Goal: Communication & Community: Connect with others

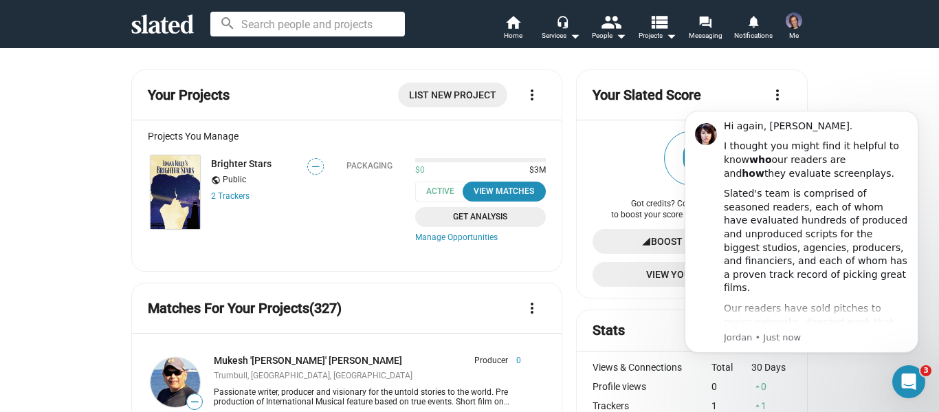
click at [915, 107] on button "Dismiss notification" at bounding box center [914, 115] width 18 height 18
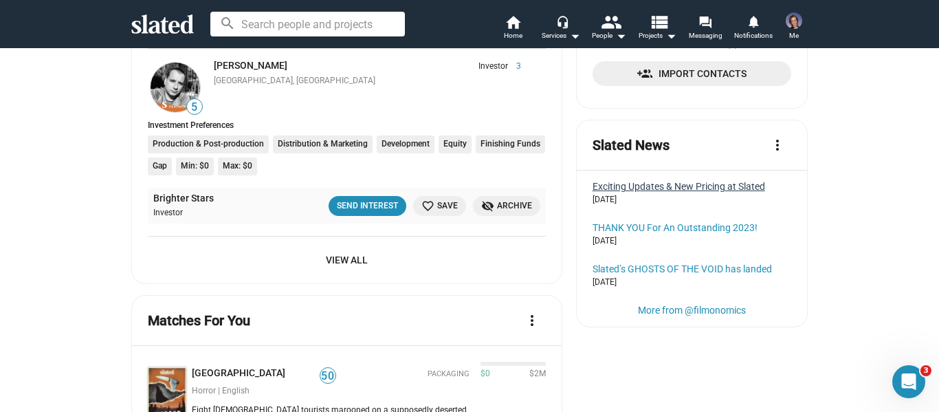
scroll to position [618, 0]
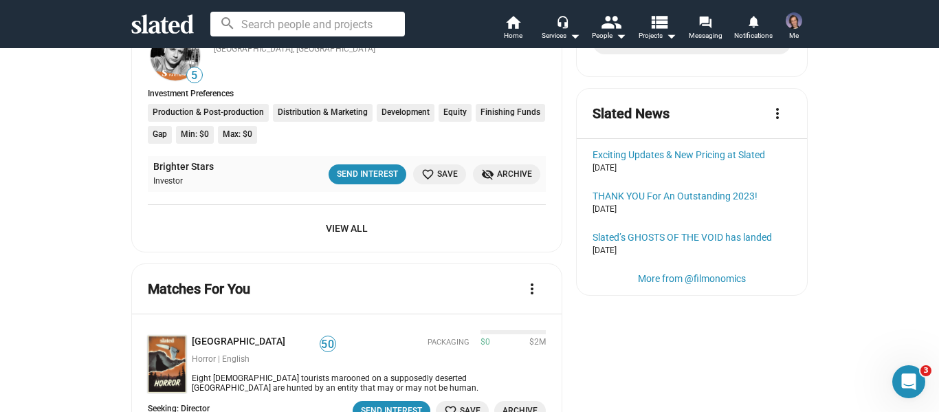
click at [353, 230] on span "View All" at bounding box center [347, 228] width 376 height 25
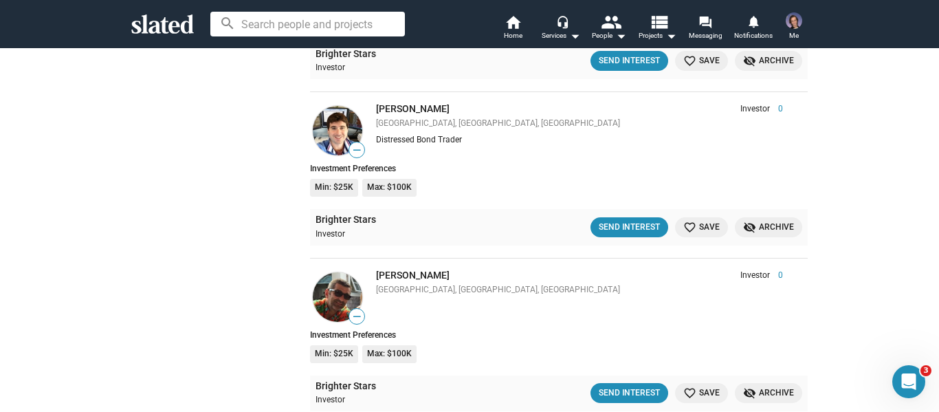
scroll to position [6229, 0]
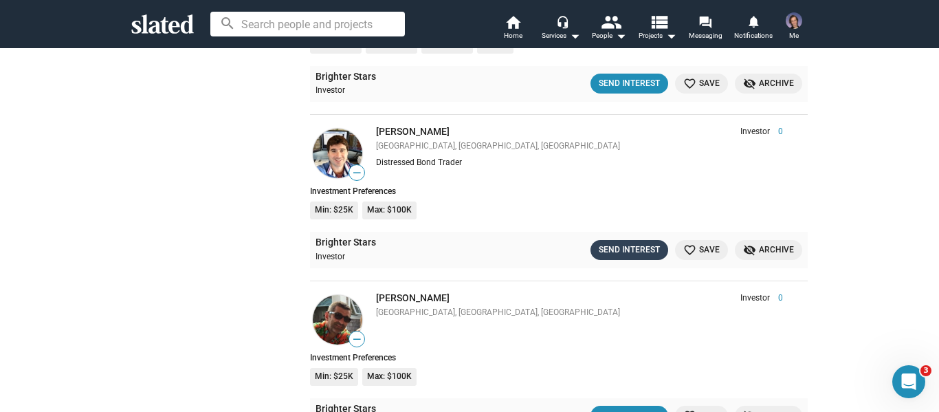
click at [602, 250] on div "Send Interest" at bounding box center [629, 250] width 61 height 14
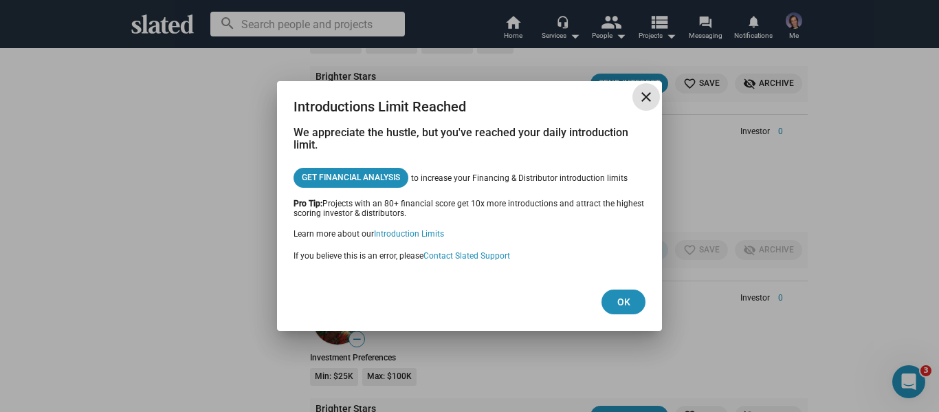
drag, startPoint x: 650, startPoint y: 98, endPoint x: 656, endPoint y: 89, distance: 10.5
click at [650, 98] on mat-icon "close" at bounding box center [646, 97] width 16 height 16
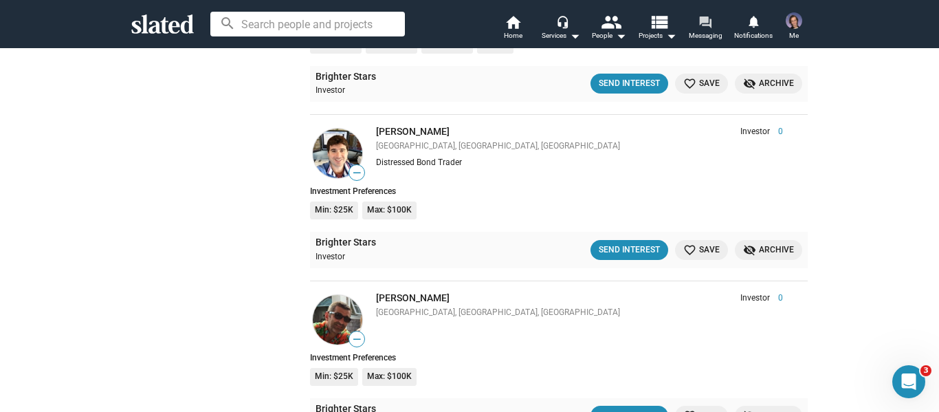
click at [720, 16] on link "forum Messaging" at bounding box center [705, 29] width 48 height 30
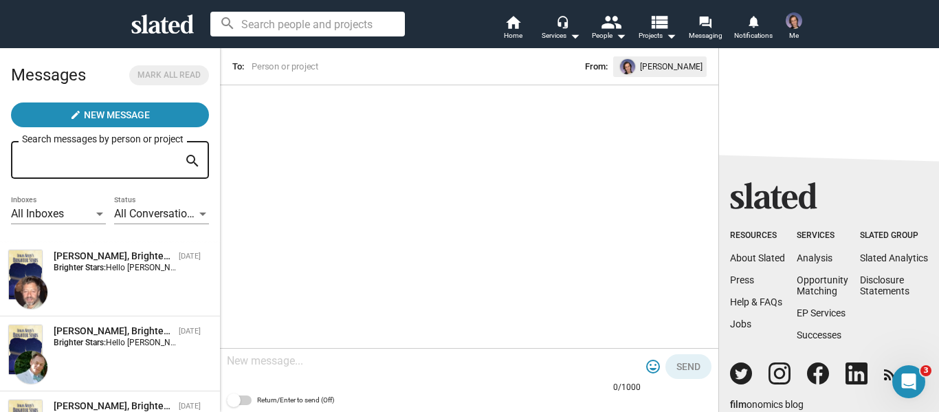
click at [902, 93] on div at bounding box center [829, 80] width 220 height 66
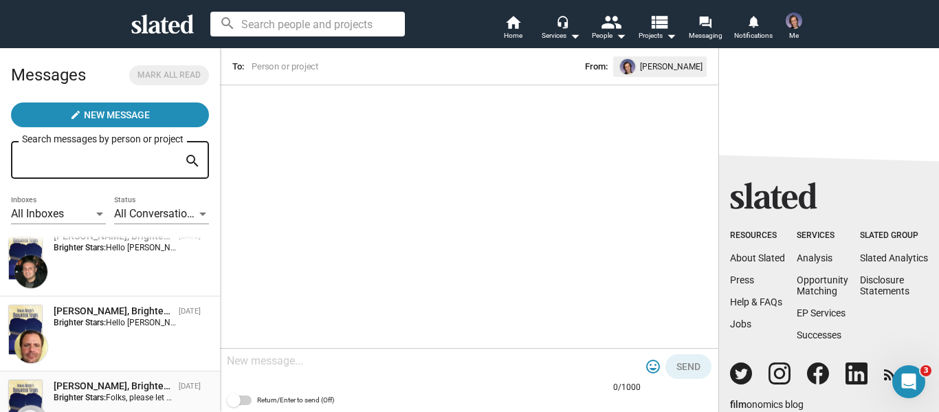
scroll to position [619, 0]
drag, startPoint x: 111, startPoint y: 321, endPoint x: 119, endPoint y: 291, distance: 30.5
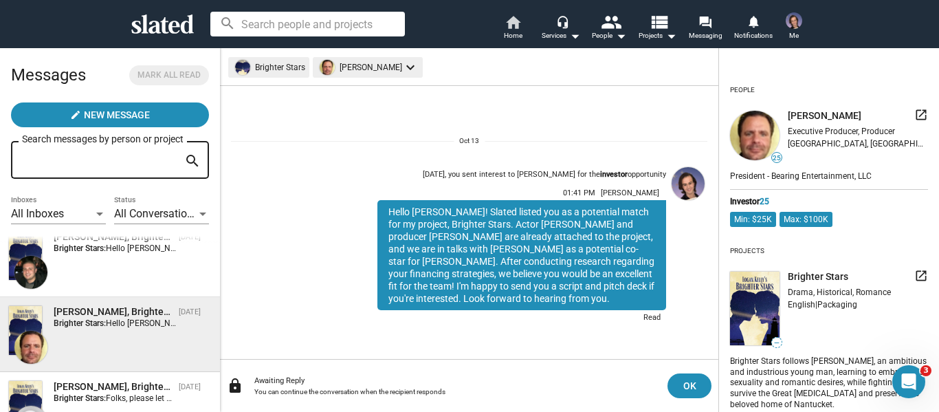
click at [515, 23] on mat-icon "home" at bounding box center [512, 22] width 16 height 16
